Goal: Task Accomplishment & Management: Use online tool/utility

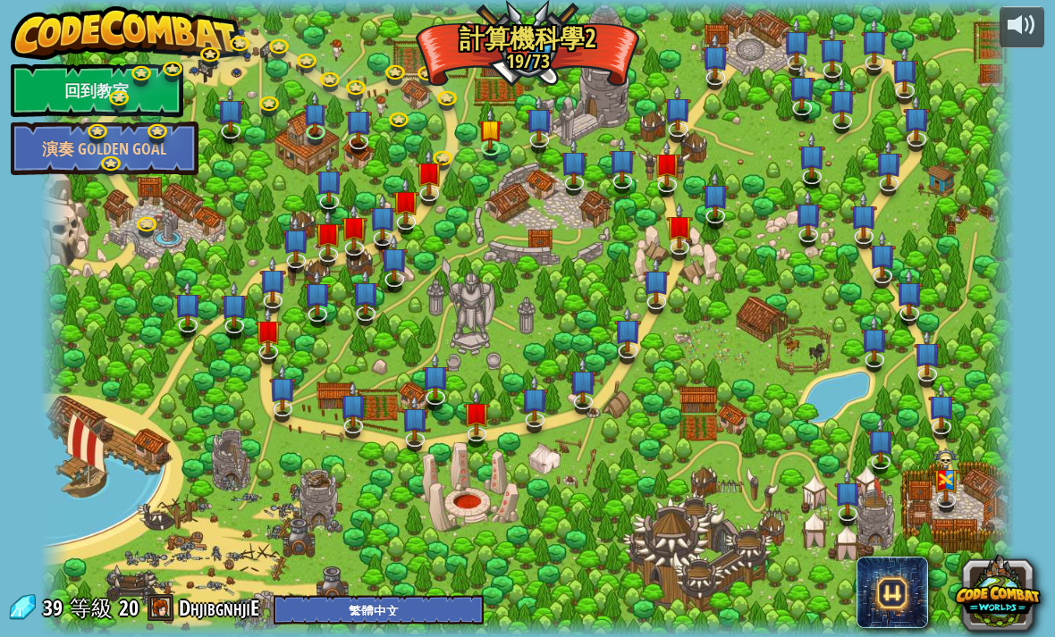
select select "zh-HANT"
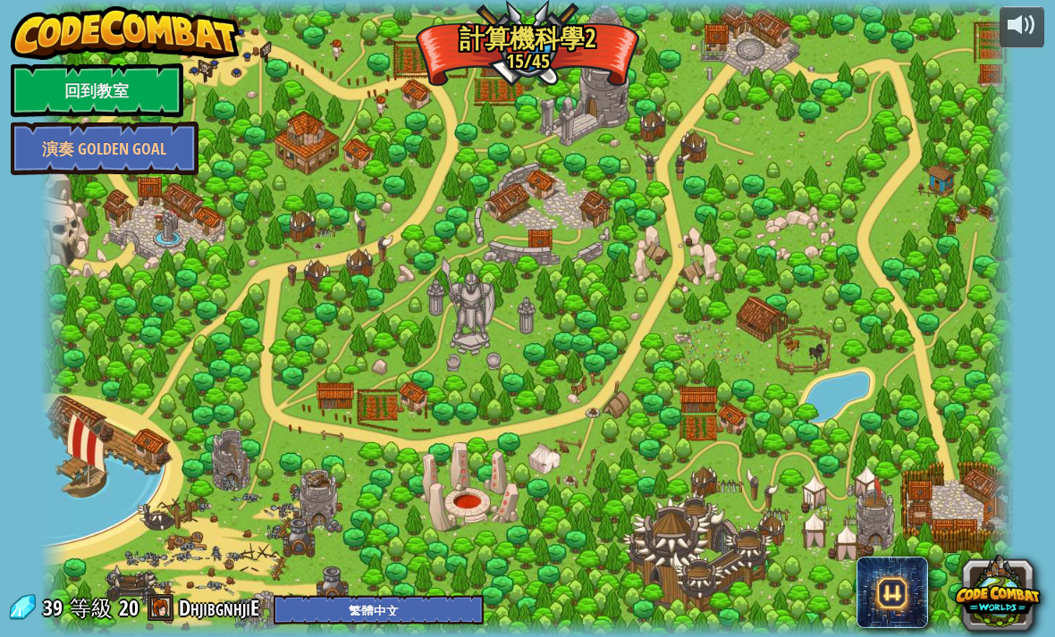
select select "zh-HANT"
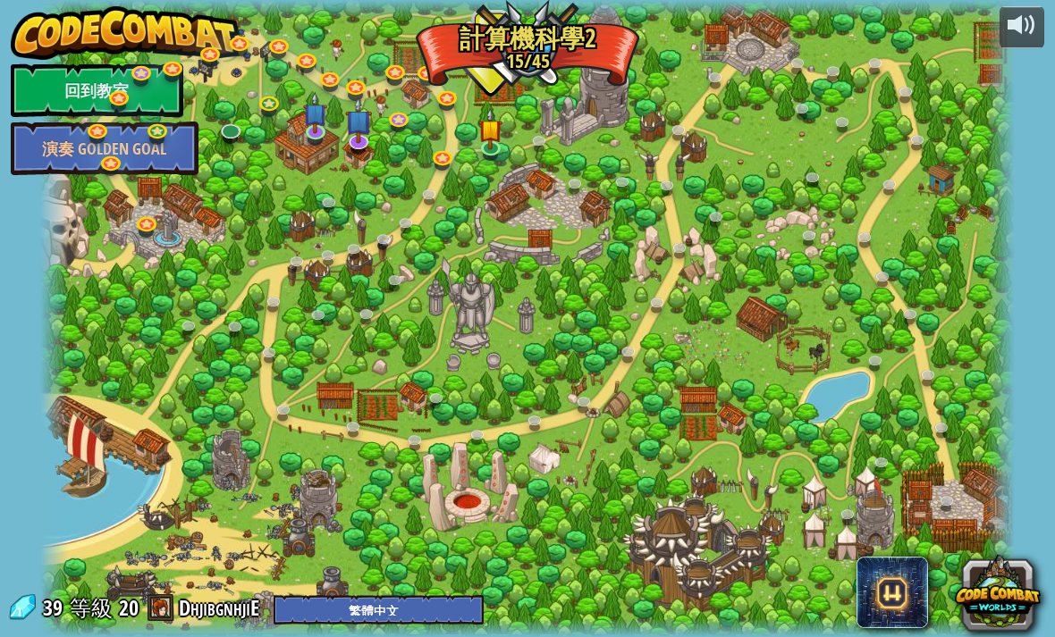
click at [512, 142] on div at bounding box center [527, 318] width 975 height 637
click at [493, 141] on img at bounding box center [490, 128] width 24 height 41
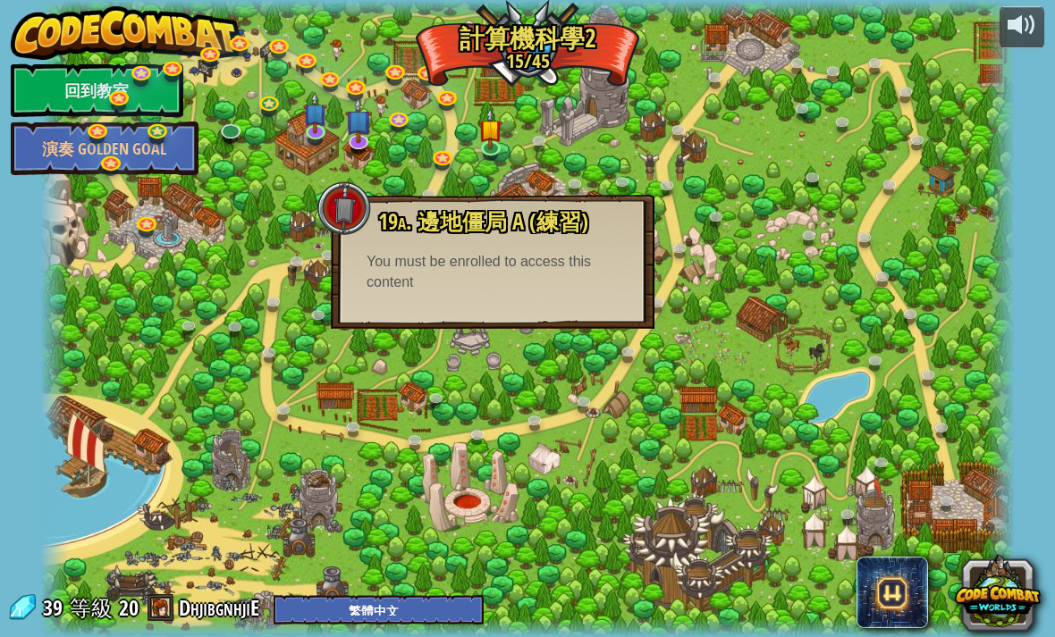
click at [489, 101] on div at bounding box center [527, 318] width 975 height 637
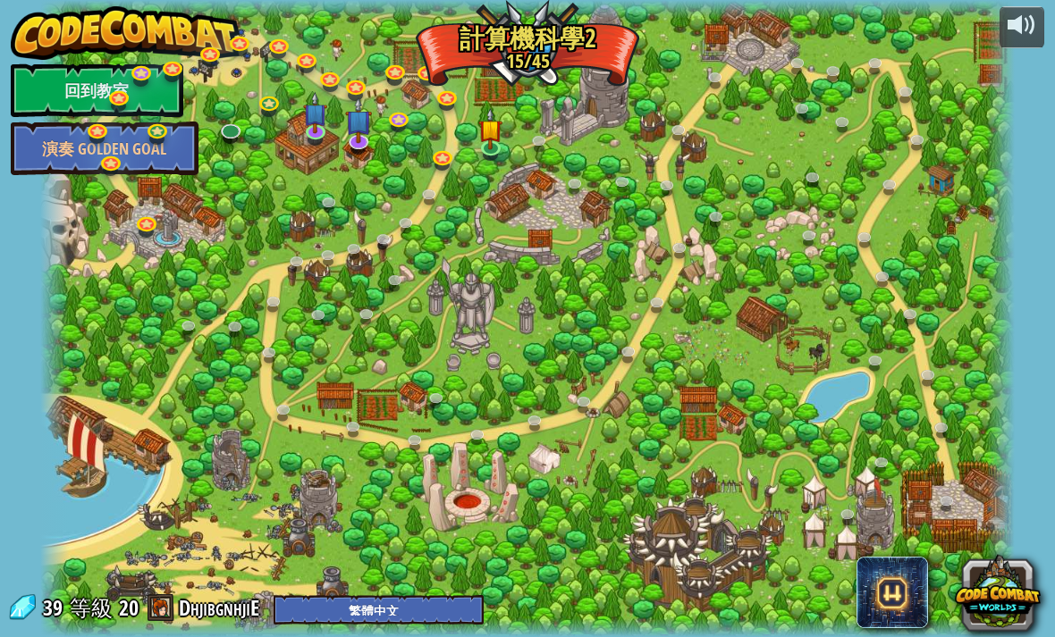
click at [93, 77] on link "回到教室" at bounding box center [97, 90] width 173 height 54
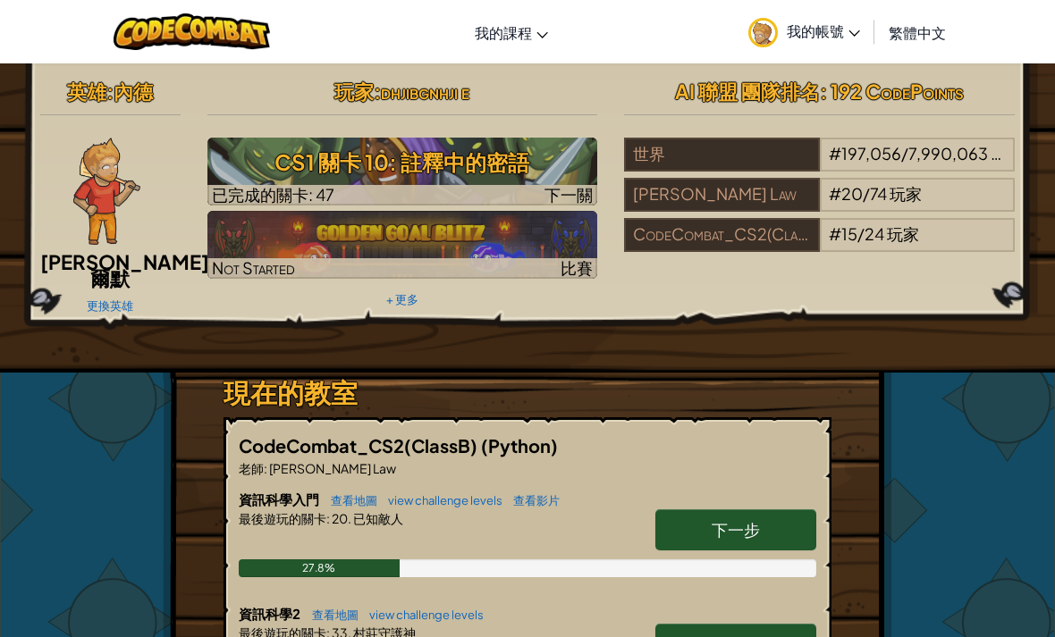
click at [770, 24] on img at bounding box center [763, 33] width 30 height 30
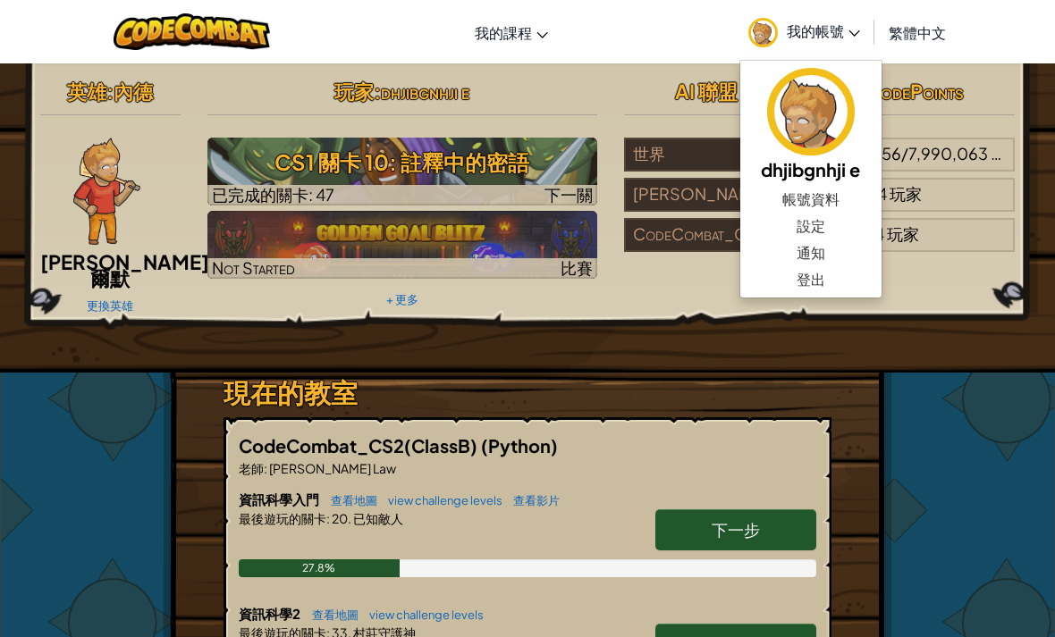
click at [821, 9] on link "我的帳號" at bounding box center [804, 32] width 130 height 56
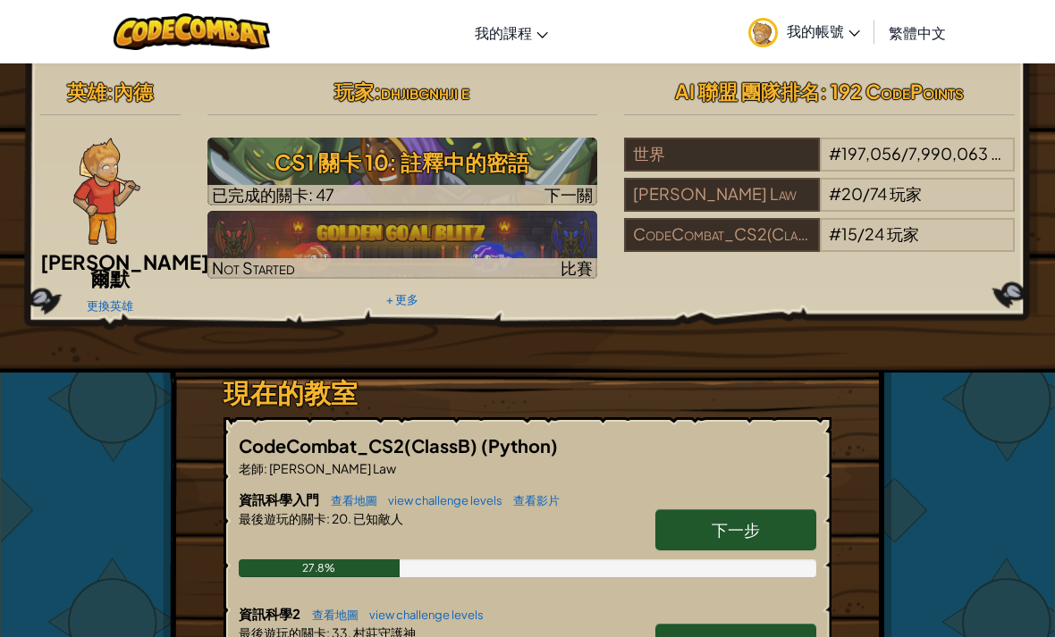
click at [756, 519] on span "下一步" at bounding box center [736, 529] width 48 height 21
select select "zh-HANT"
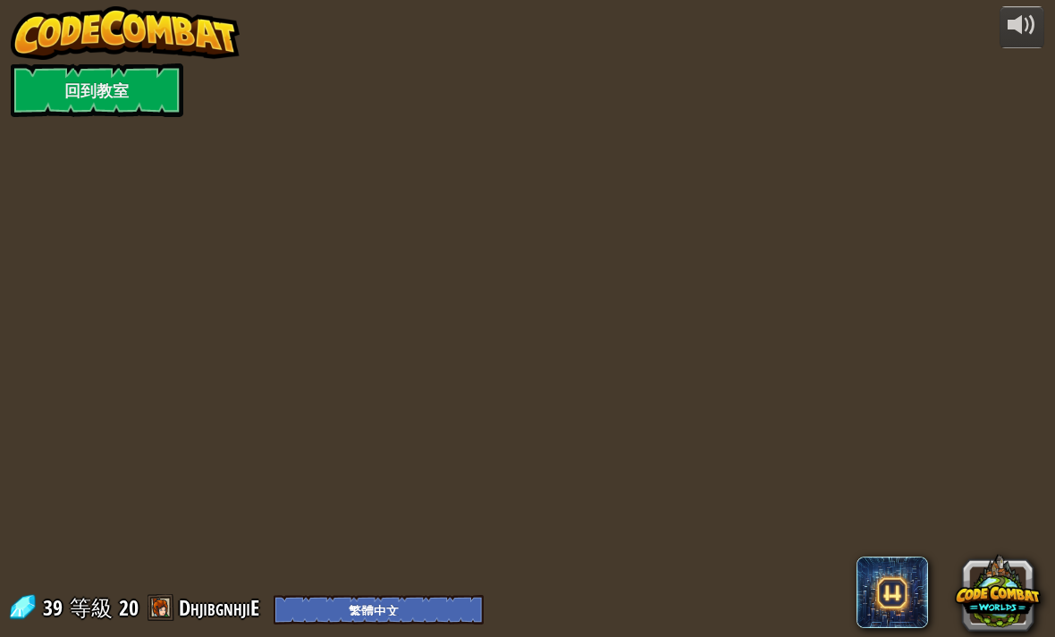
select select "zh-HANT"
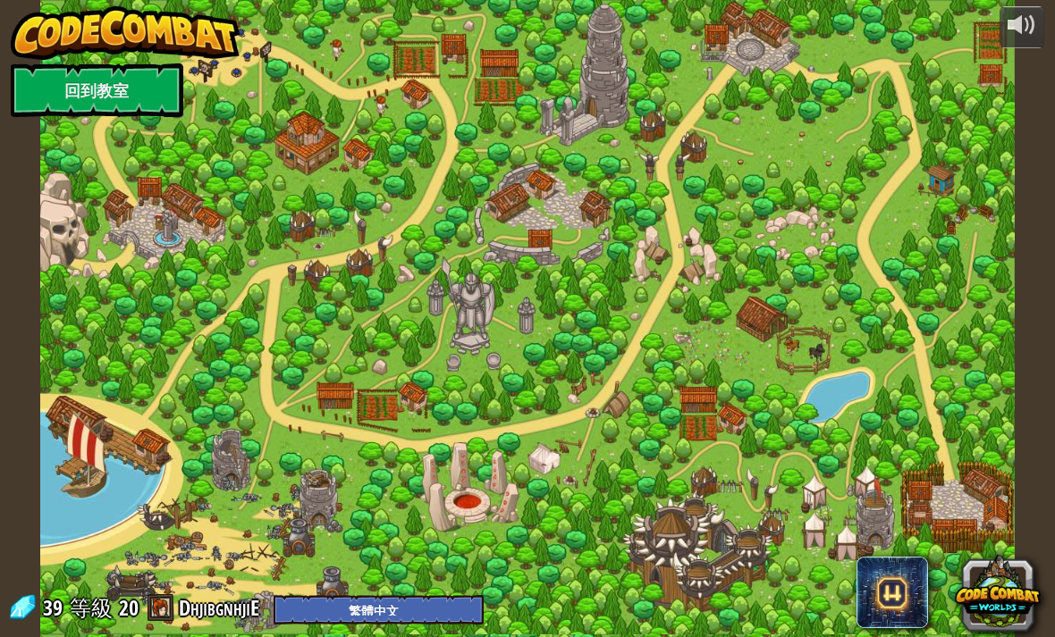
select select "zh-HANT"
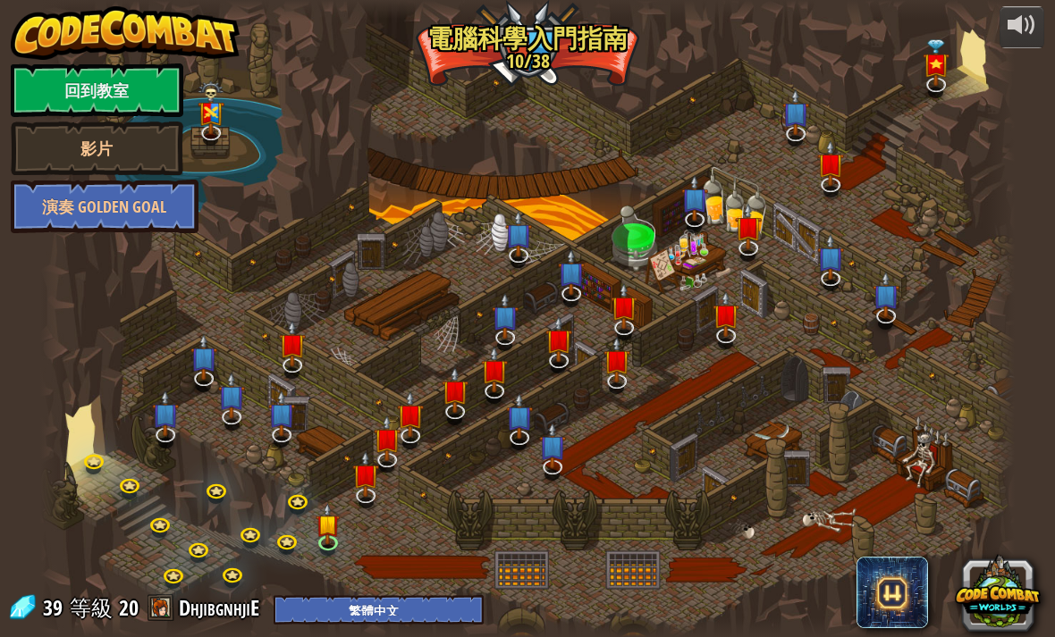
select select "zh-HANT"
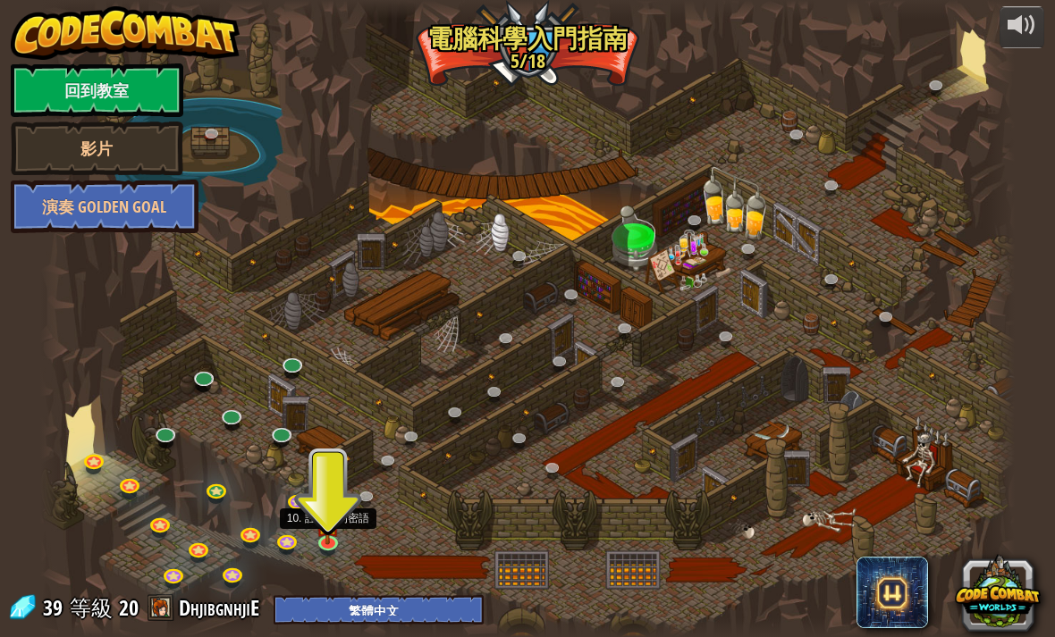
click at [337, 536] on img at bounding box center [328, 523] width 24 height 41
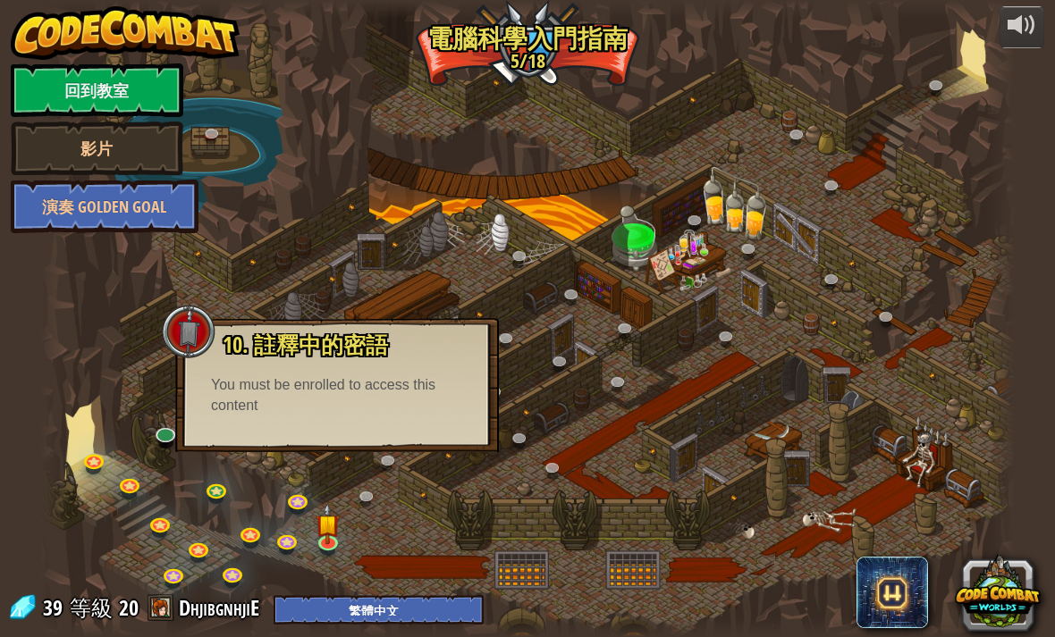
click at [389, 452] on link at bounding box center [392, 463] width 36 height 27
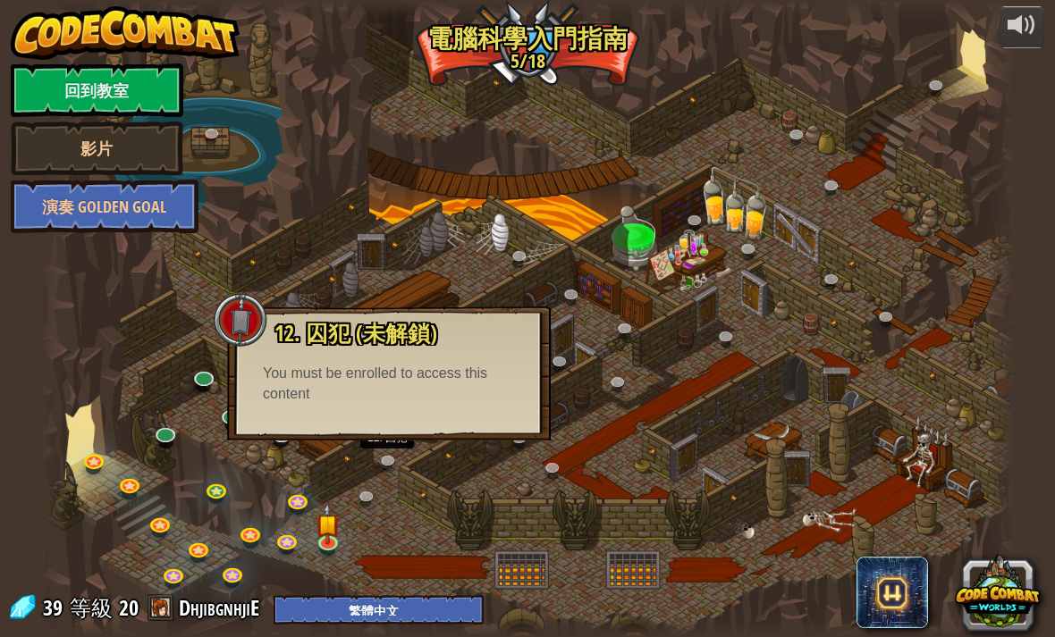
click at [322, 549] on link at bounding box center [330, 544] width 36 height 27
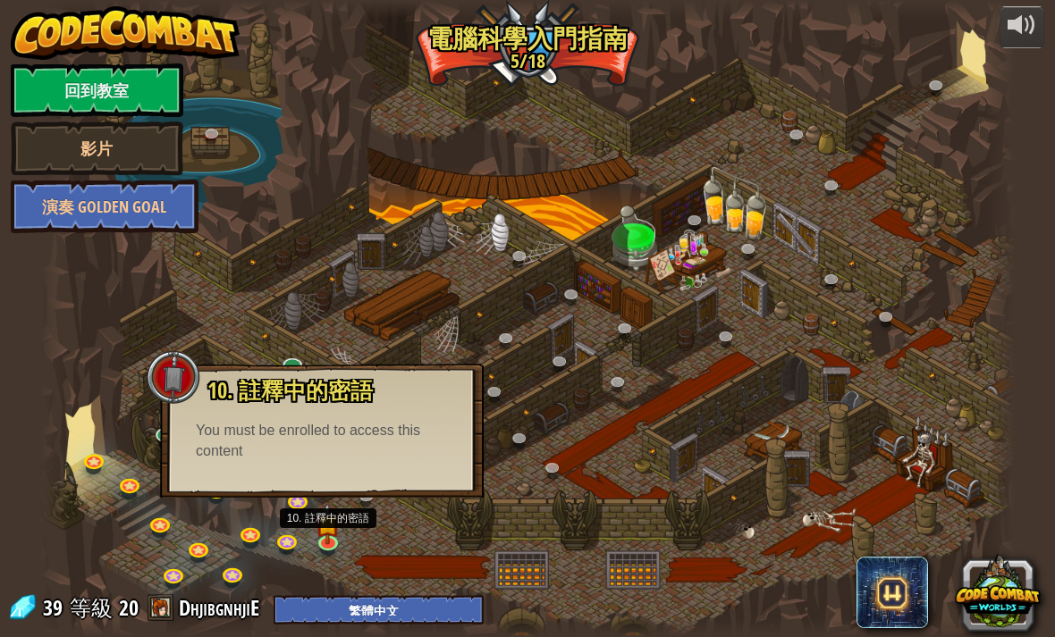
click at [331, 540] on img at bounding box center [328, 523] width 24 height 41
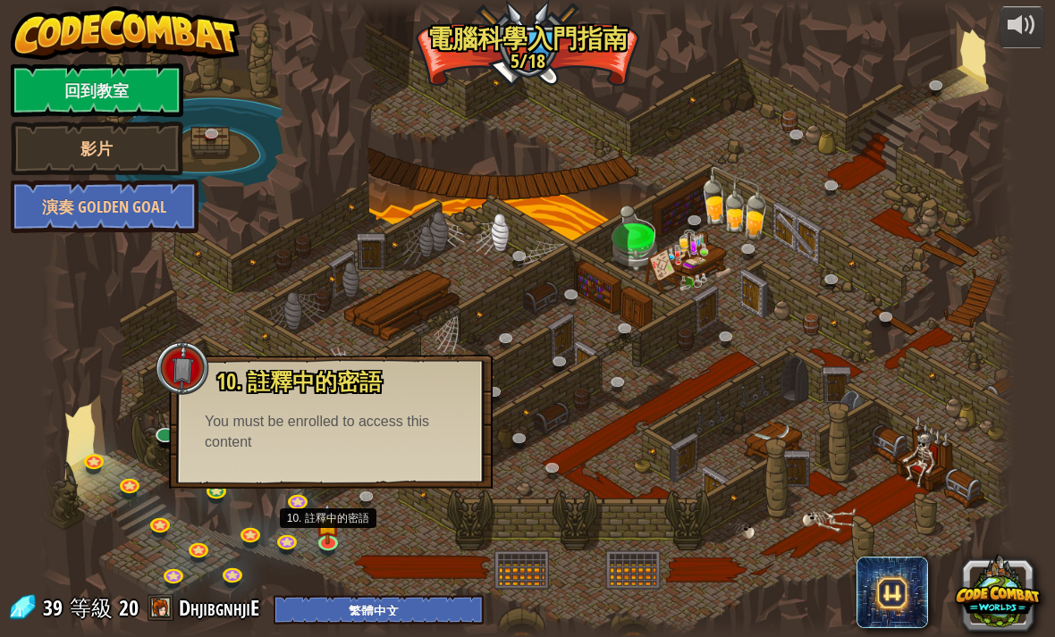
click at [291, 544] on link at bounding box center [289, 543] width 36 height 27
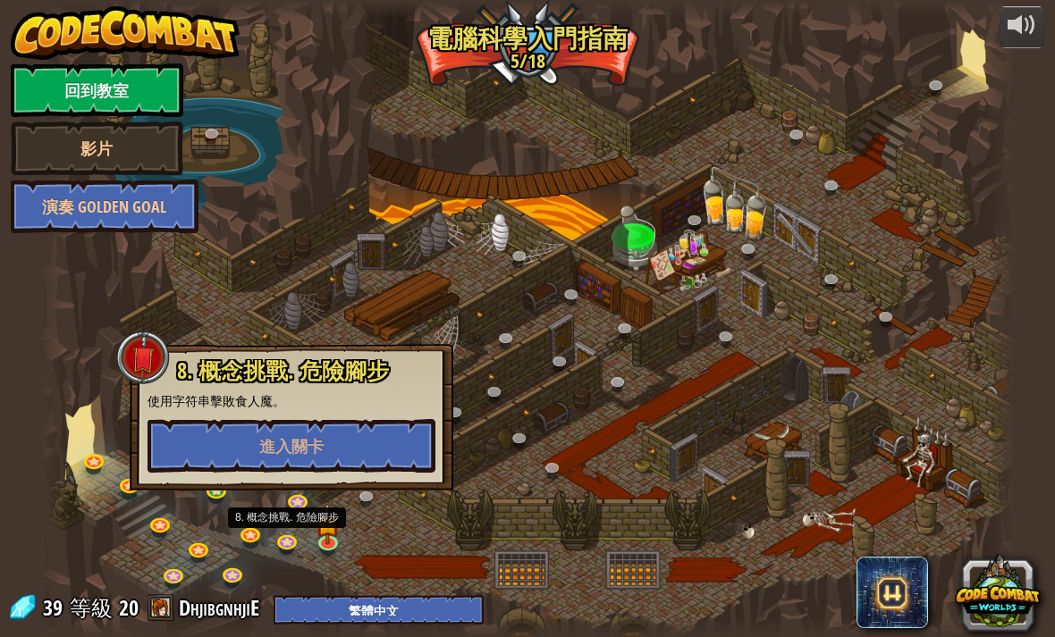
click at [325, 433] on button "進入關卡" at bounding box center [292, 446] width 288 height 54
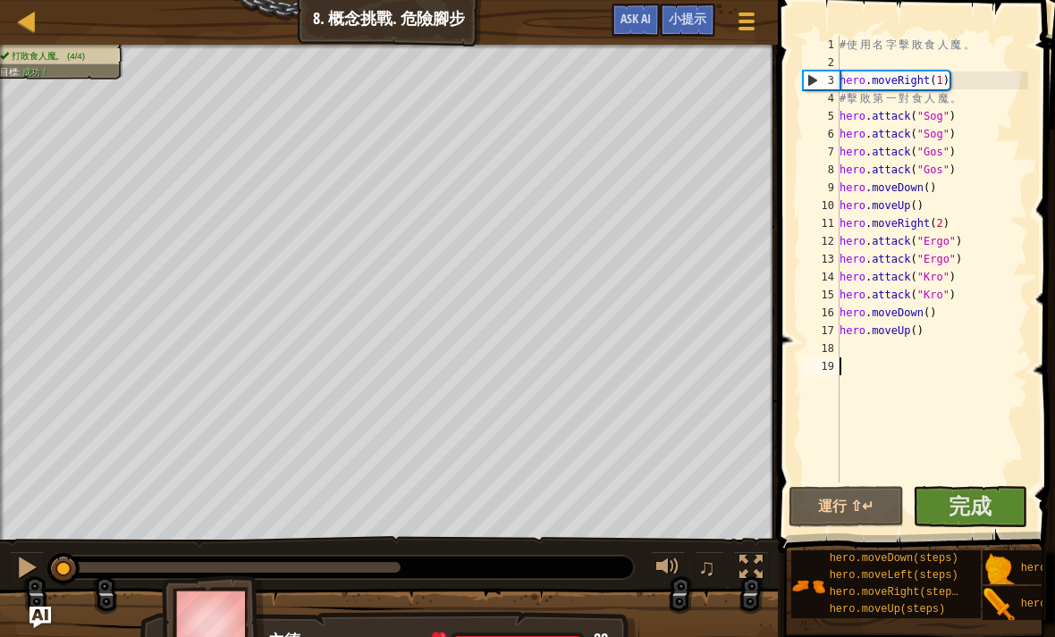
click at [38, 569] on button at bounding box center [27, 570] width 36 height 37
